Goal: Task Accomplishment & Management: Complete application form

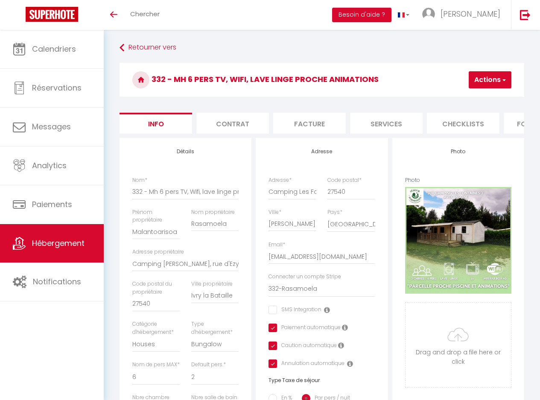
select select "houses"
select select "bungalow"
select select "6"
select select "2"
select select "3"
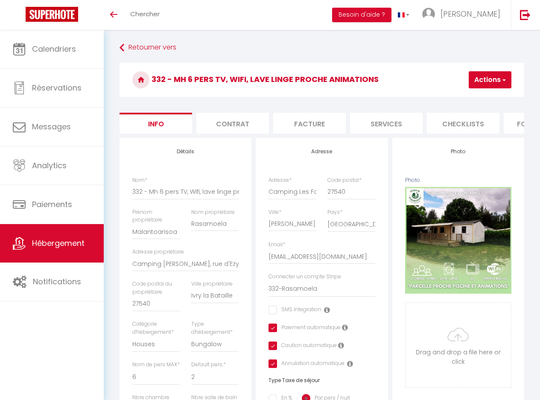
select select "1"
select select "15:00"
select select "19:00"
select select "10:00"
select select "30"
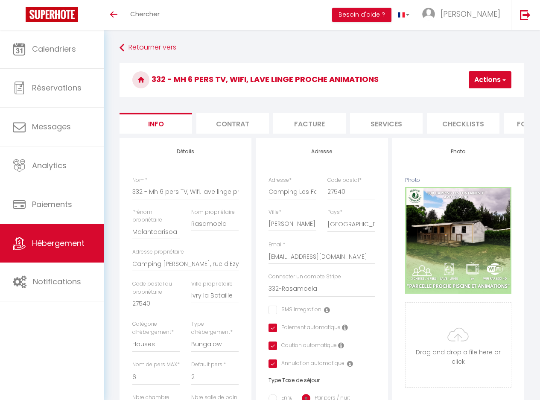
select select "120"
select select "13101"
select select "28"
